Goal: Information Seeking & Learning: Check status

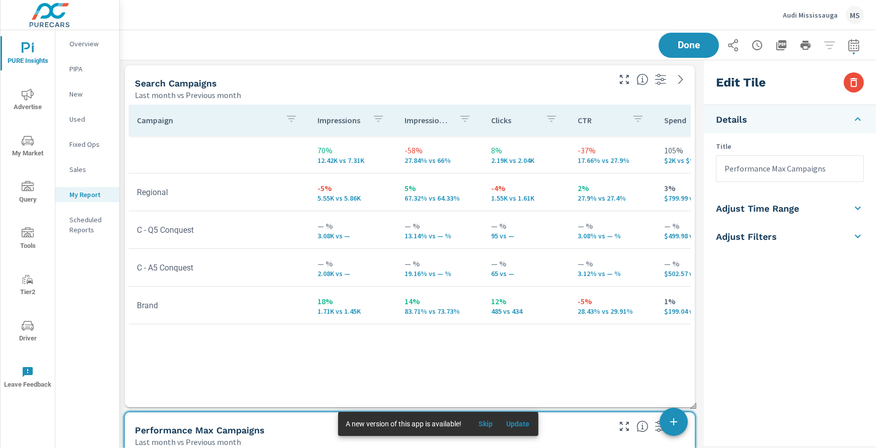
scroll to position [1625, 581]
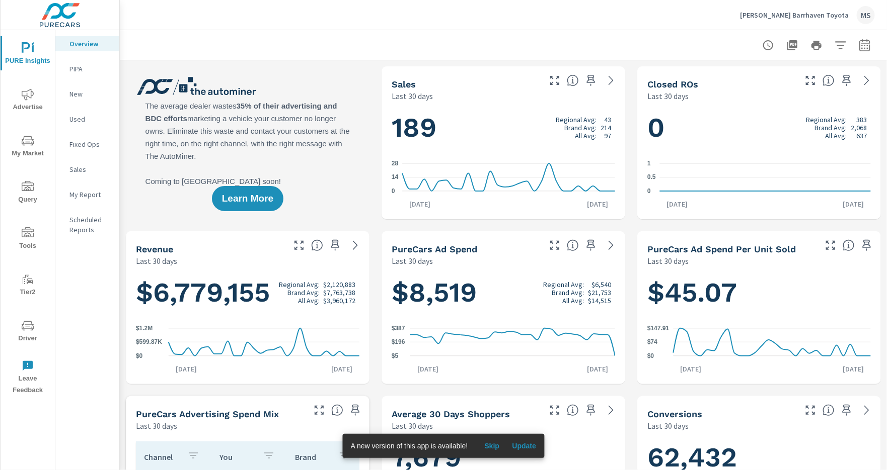
click at [30, 330] on icon "nav menu" at bounding box center [28, 326] width 12 height 12
